Goal: Check status: Check status

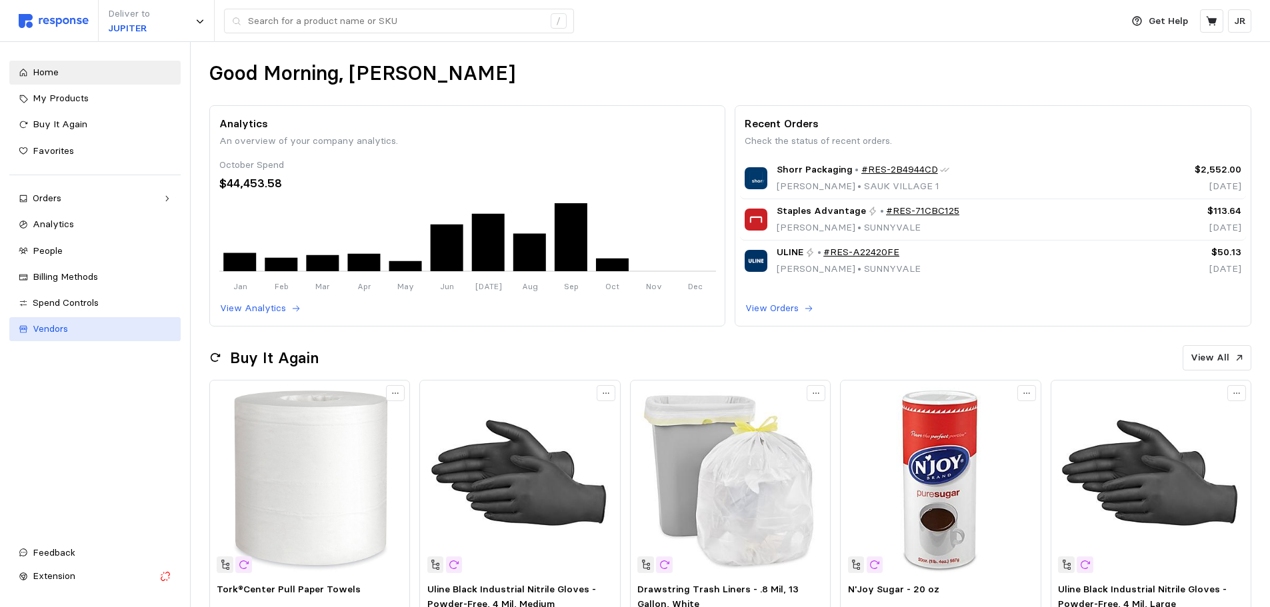
click at [109, 329] on div "Vendors" at bounding box center [102, 329] width 139 height 15
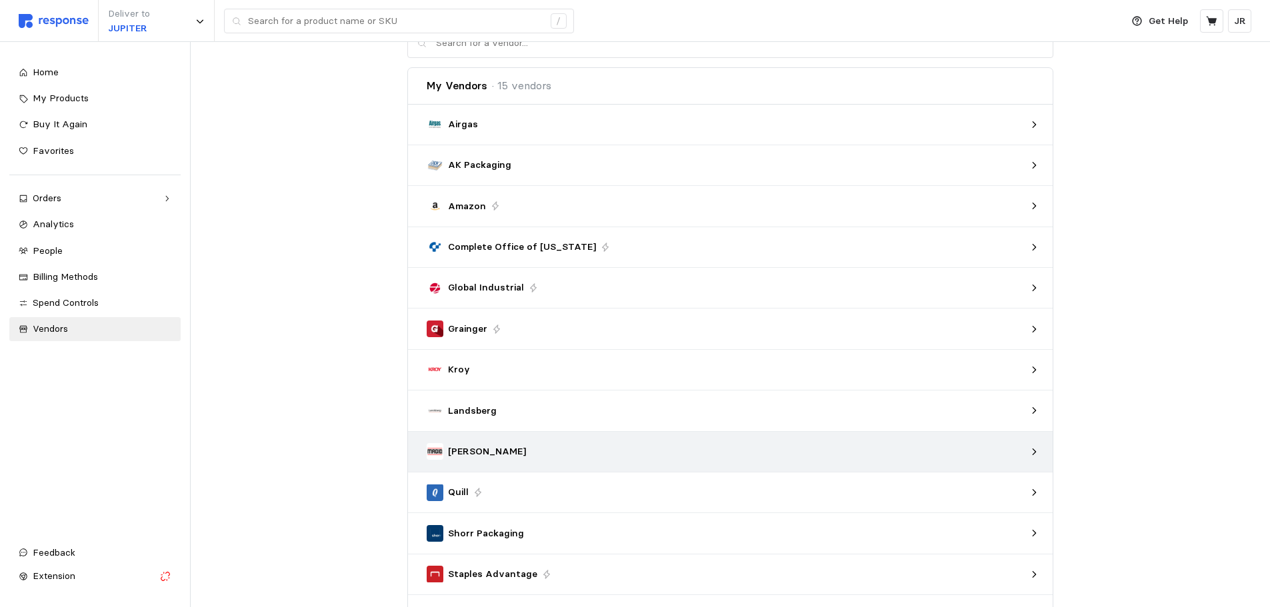
scroll to position [67, 0]
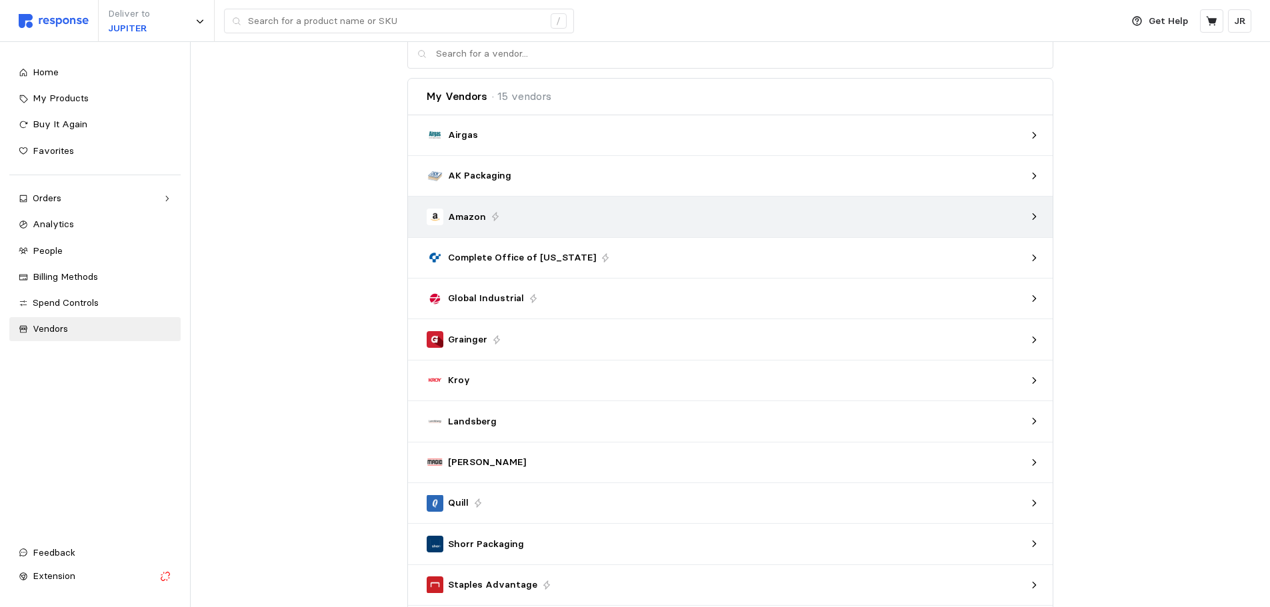
click at [472, 206] on div "Amazon" at bounding box center [726, 217] width 608 height 26
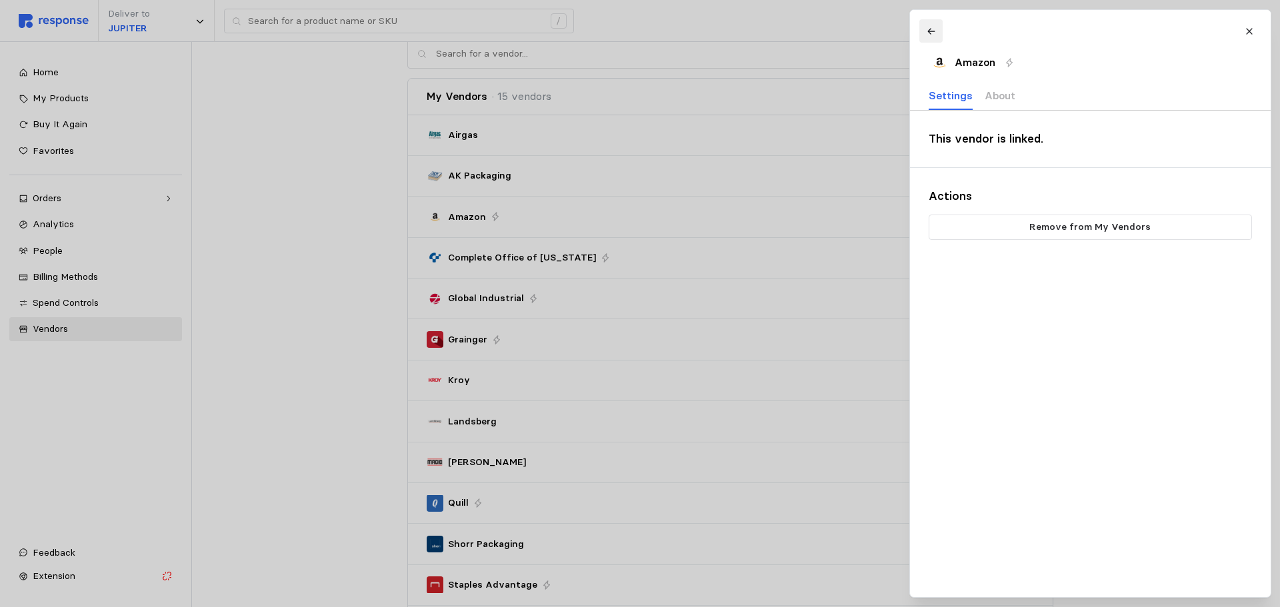
click at [922, 24] on button at bounding box center [930, 30] width 23 height 23
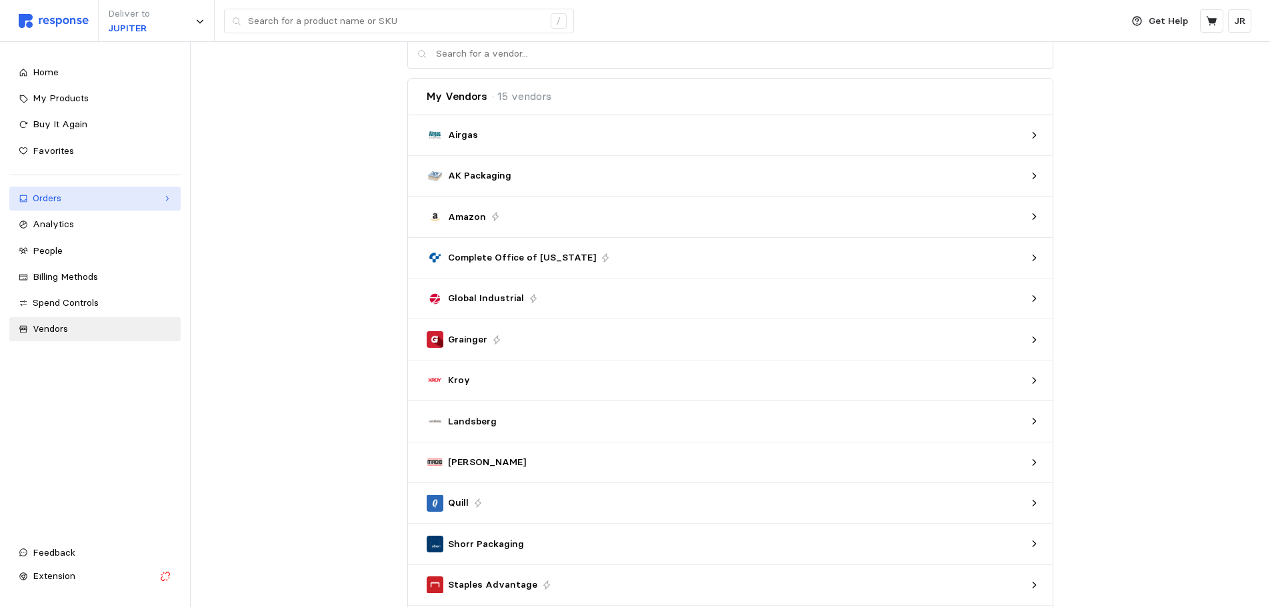
click at [103, 202] on div "Orders" at bounding box center [95, 198] width 125 height 15
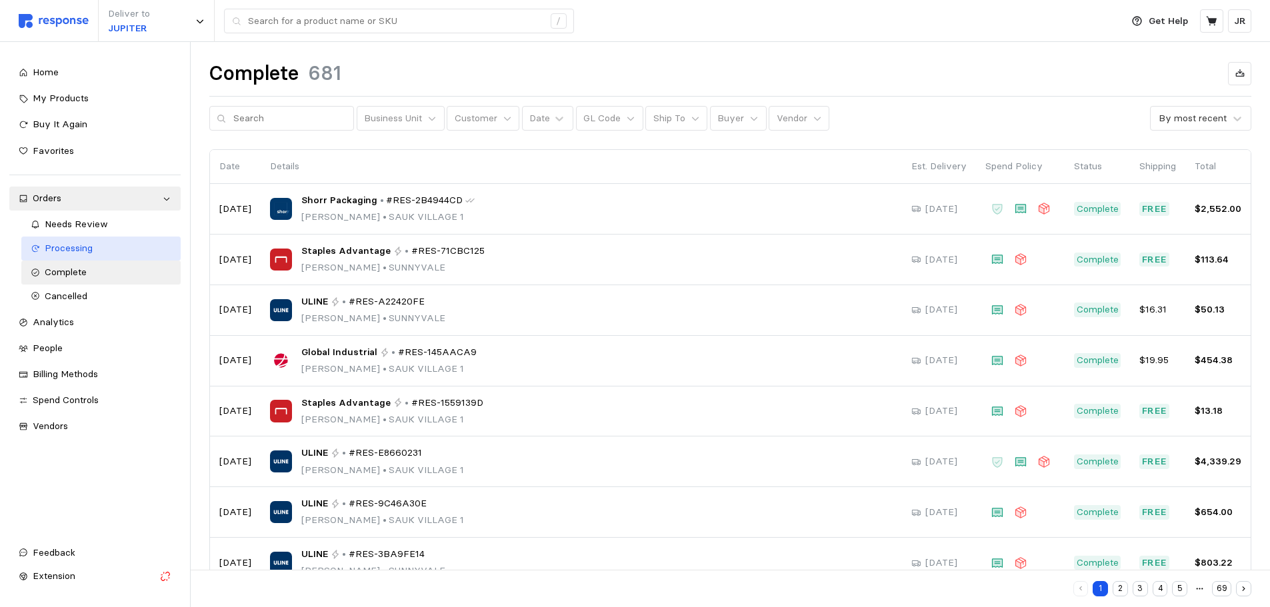
click at [81, 248] on span "Processing" at bounding box center [69, 248] width 48 height 12
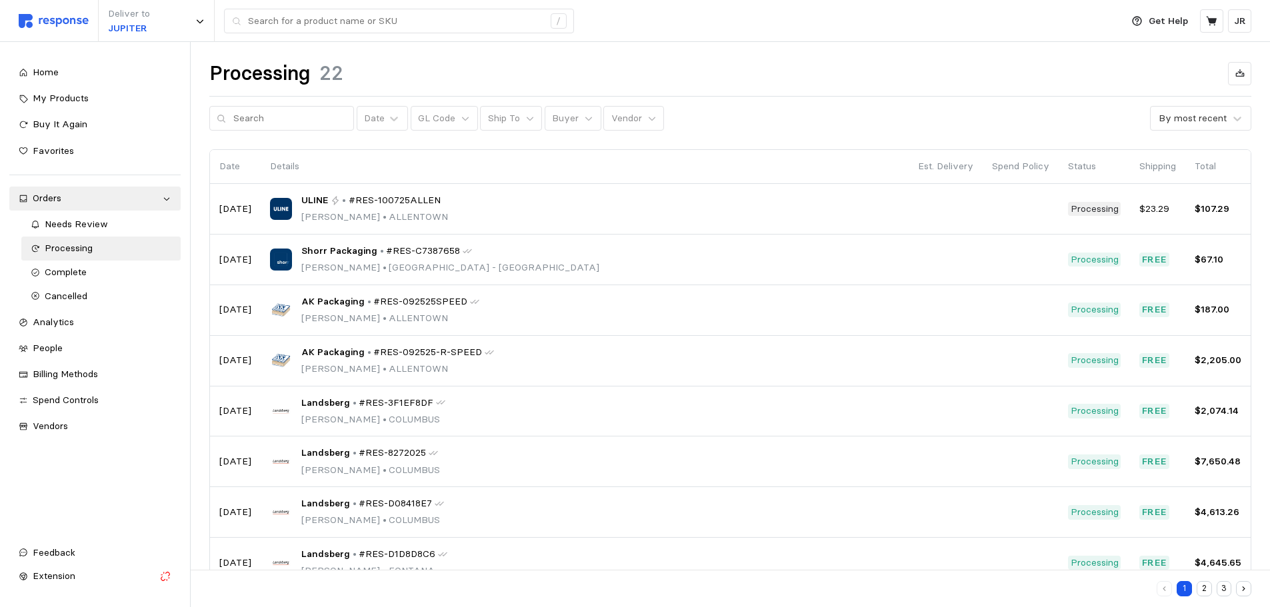
click at [1203, 584] on button "2" at bounding box center [1203, 588] width 15 height 15
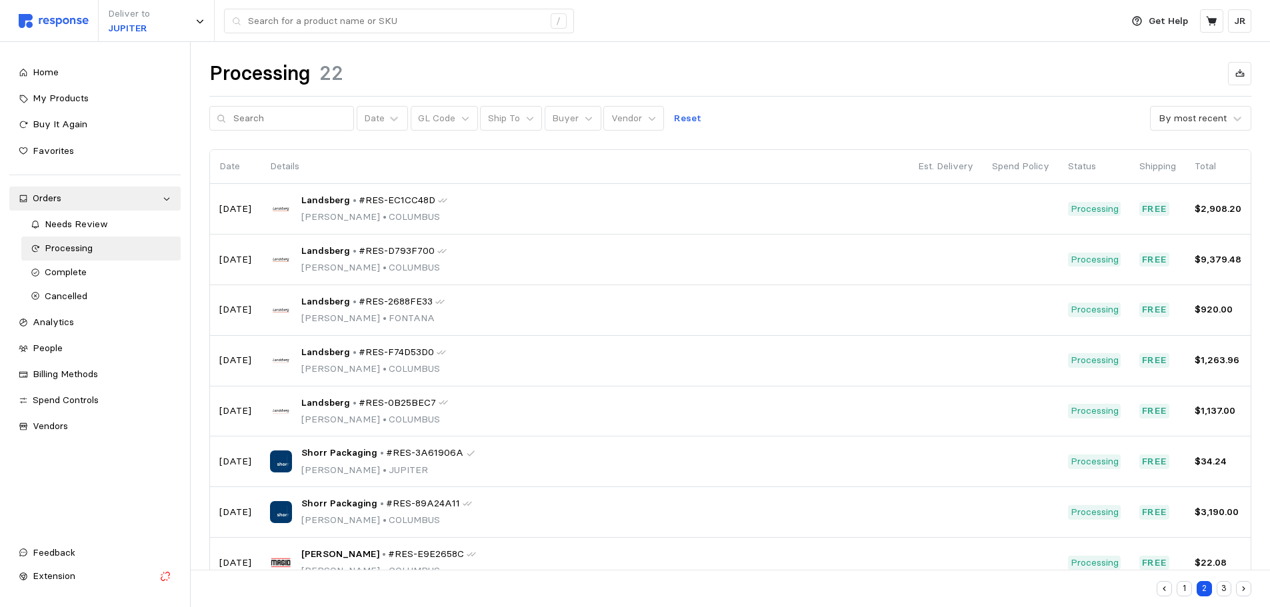
click at [1220, 589] on button "3" at bounding box center [1223, 588] width 15 height 15
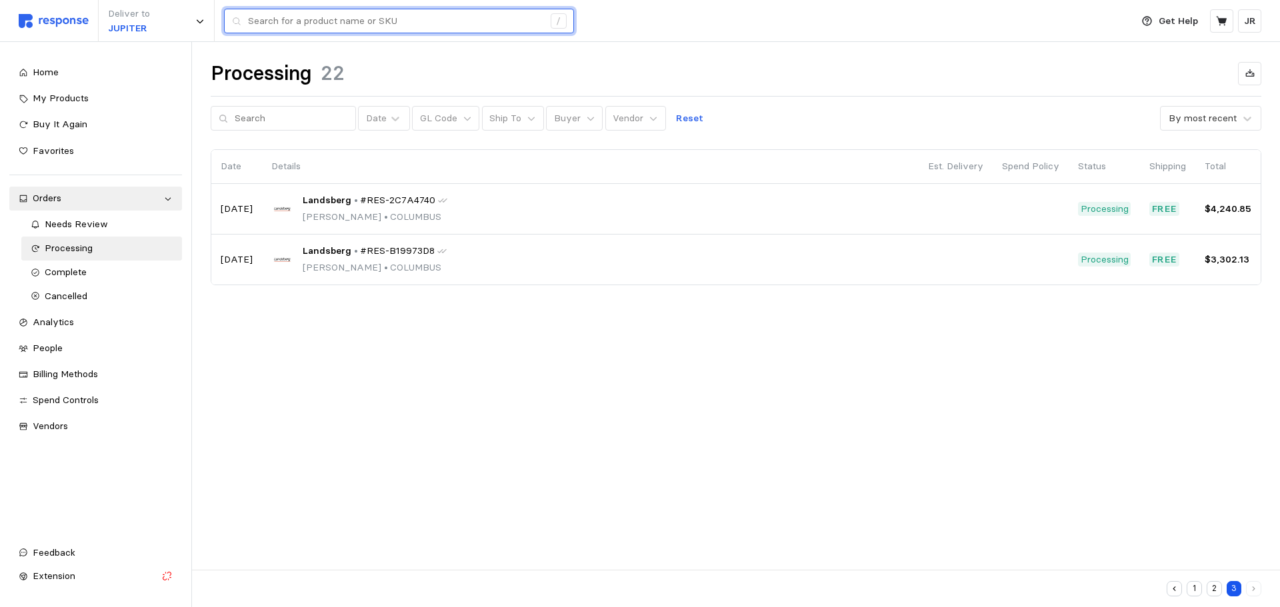
click at [283, 23] on input "text" at bounding box center [395, 21] width 295 height 24
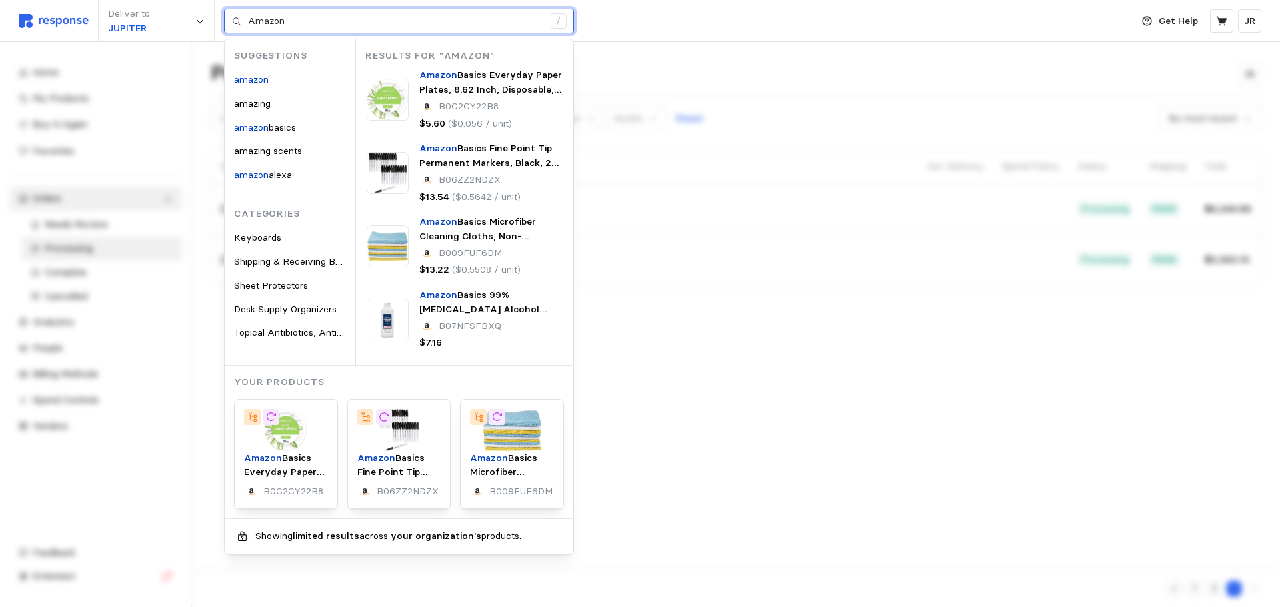
type input "Amazon"
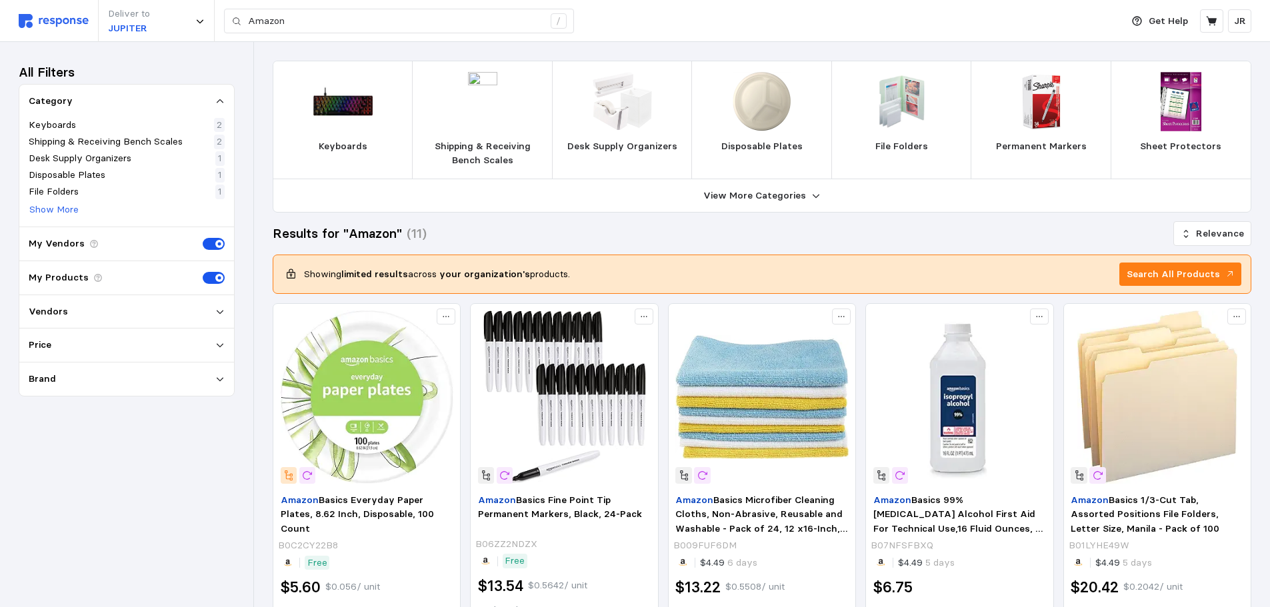
click at [217, 307] on icon at bounding box center [219, 311] width 9 height 9
click at [35, 334] on div at bounding box center [33, 335] width 9 height 9
